Goal: Task Accomplishment & Management: Use online tool/utility

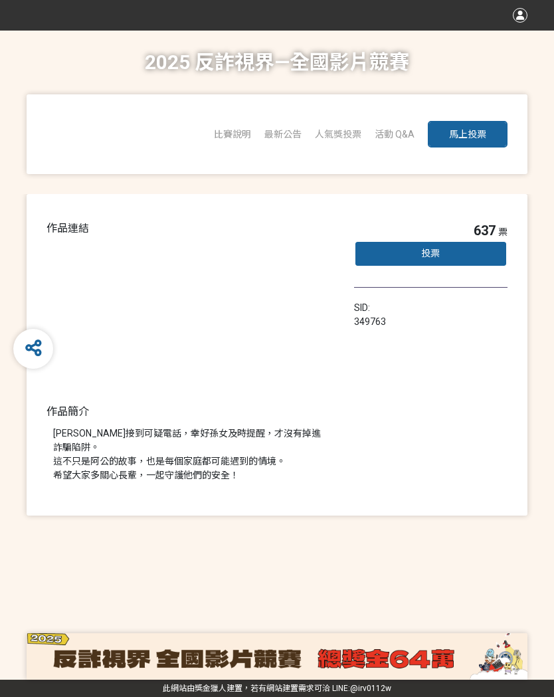
click at [452, 254] on div "投票" at bounding box center [431, 254] width 154 height 27
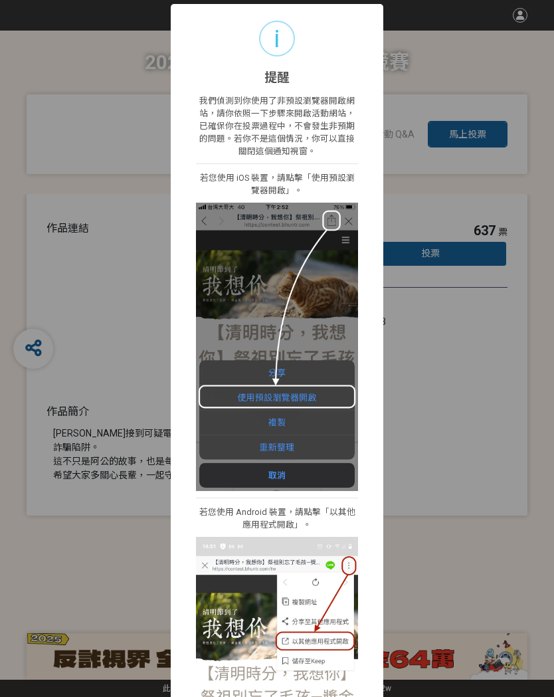
click at [535, 427] on div "i 提醒 × 我們偵測到你使用了非預設瀏覽器開啟網站，請你依照一下步驟來開啟活動網站，已確保你在投票過程中，不會發生非預期的問題。若你不是這個情況，你可以直接…" at bounding box center [277, 348] width 554 height 697
click at [492, 171] on div "i 提醒 × 我們偵測到你使用了非預設瀏覽器開啟網站，請你依照一下步驟來開啟活動網站，已確保你在投票過程中，不會發生非預期的問題。若你不是這個情況，你可以直接…" at bounding box center [277, 348] width 554 height 697
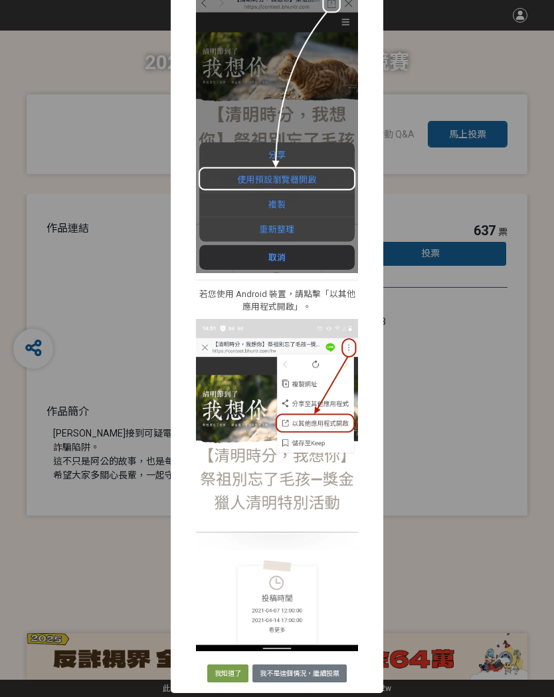
scroll to position [218, 0]
click at [227, 671] on button "我知道了" at bounding box center [227, 674] width 41 height 19
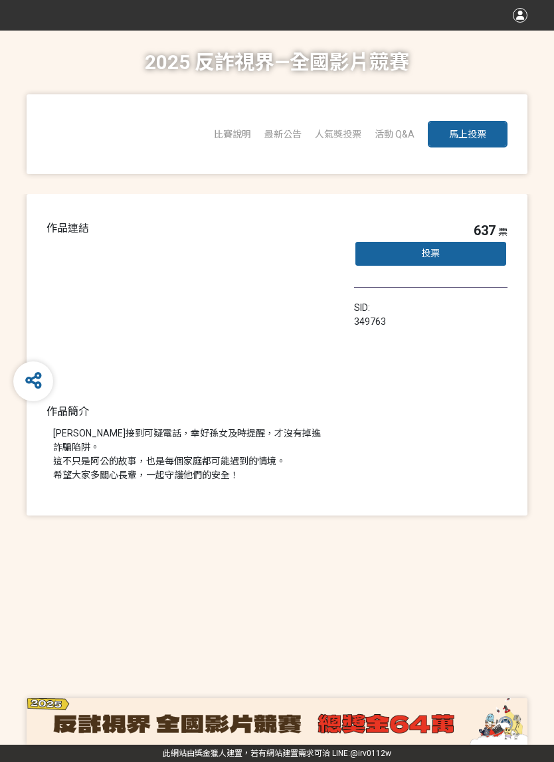
click at [85, 227] on span "作品連結" at bounding box center [68, 228] width 43 height 13
click at [41, 371] on icon at bounding box center [33, 380] width 17 height 19
click at [444, 402] on div "637 票 投票 SID: 349763" at bounding box center [431, 355] width 154 height 268
click at [458, 254] on div "投票" at bounding box center [431, 254] width 154 height 27
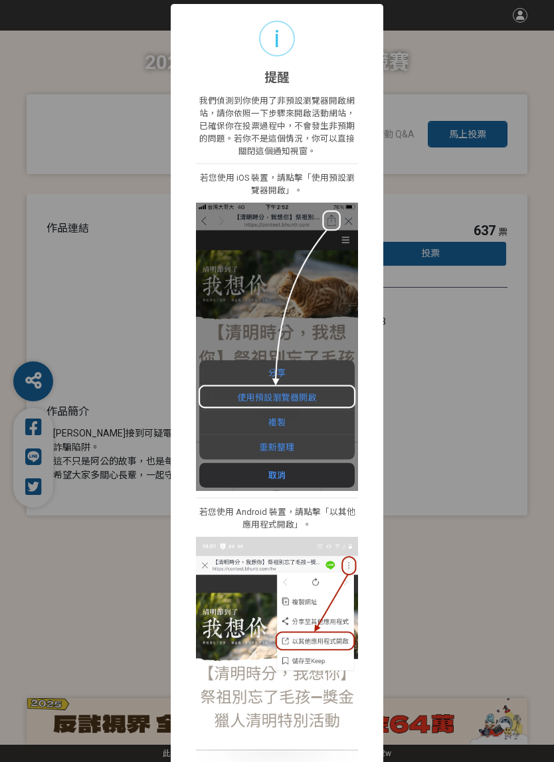
click at [547, 197] on div "i 提醒 × 我們偵測到你使用了非預設瀏覽器開啟網站，請你依照一下步驟來開啟活動網站，已確保你在投票過程中，不會發生非預期的問題。若你不是這個情況，你可以直接…" at bounding box center [277, 381] width 554 height 762
click at [546, 160] on div "i 提醒 × 我們偵測到你使用了非預設瀏覽器開啟網站，請你依照一下步驟來開啟活動網站，已確保你在投票過程中，不會發生非預期的問題。若你不是這個情況，你可以直接…" at bounding box center [277, 381] width 554 height 762
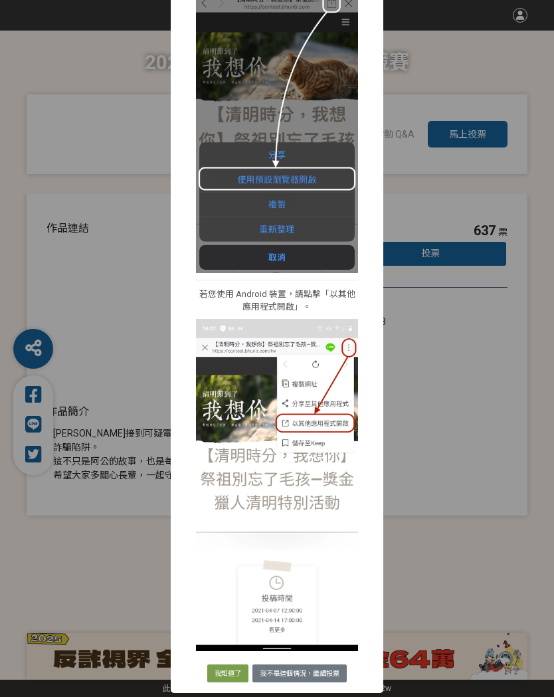
click at [235, 678] on button "我知道了" at bounding box center [227, 674] width 41 height 19
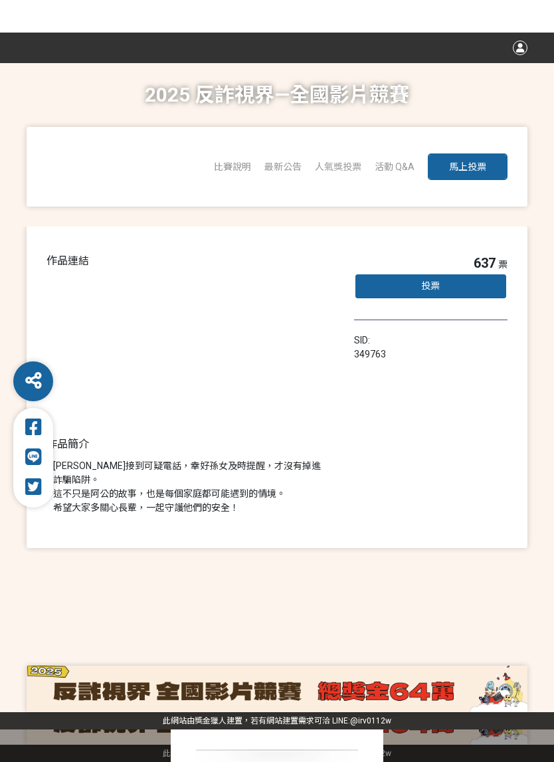
scroll to position [0, 0]
